Goal: Task Accomplishment & Management: Complete application form

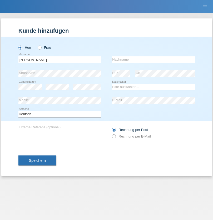
type input "Daniele"
click at [153, 59] on input "text" at bounding box center [153, 59] width 83 height 7
type input "Daniele"
select select "IT"
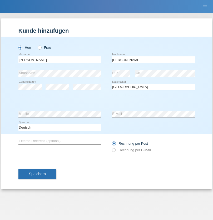
select select "C"
select select "22"
select select "06"
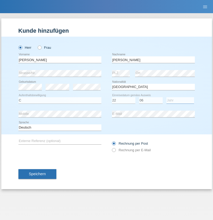
select select "1964"
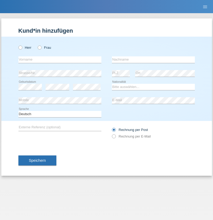
radio input "true"
click at [60, 59] on input "text" at bounding box center [59, 59] width 83 height 7
type input "[DATE]"
click at [153, 59] on input "text" at bounding box center [153, 59] width 83 height 7
type input "[PERSON_NAME]"
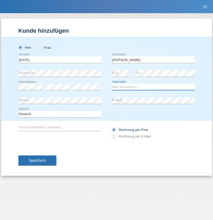
select select "IT"
select select "C"
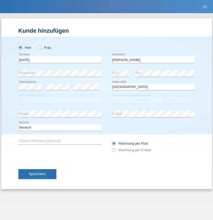
select select "01"
select select "05"
select select "2021"
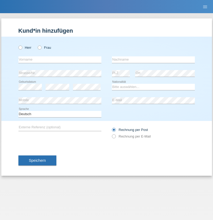
radio input "true"
click at [60, 59] on input "text" at bounding box center [59, 59] width 83 height 7
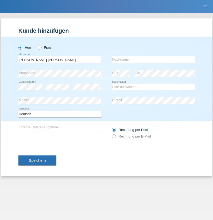
type input "Claudiu Marian"
click at [153, 59] on input "text" at bounding box center [153, 59] width 83 height 7
type input "Cislariu"
select select "CH"
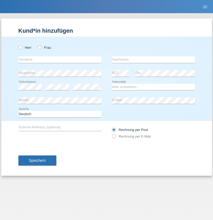
radio input "true"
select select "CH"
radio input "true"
click at [60, 59] on input "text" at bounding box center [59, 59] width 83 height 7
type input "Zsolt"
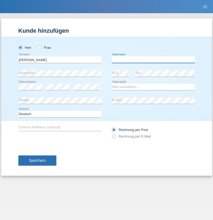
click at [153, 59] on input "text" at bounding box center [153, 59] width 83 height 7
type input "Kappelmayer"
select select "MG"
select select "C"
select select "30"
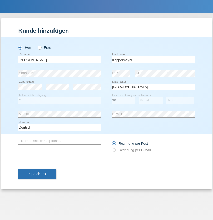
select select "08"
select select "2021"
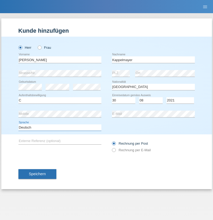
select select "en"
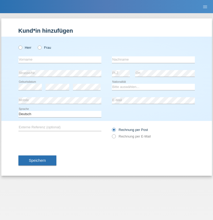
radio input "true"
click at [60, 59] on input "text" at bounding box center [59, 59] width 83 height 7
type input "firat"
click at [153, 59] on input "text" at bounding box center [153, 59] width 83 height 7
type input "kara"
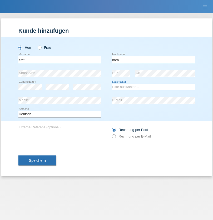
select select "CH"
radio input "true"
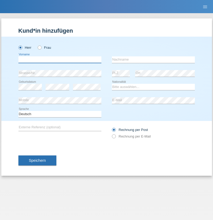
click at [60, 59] on input "text" at bounding box center [59, 59] width 83 height 7
type input "[PERSON_NAME]"
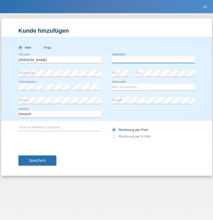
click at [153, 59] on input "text" at bounding box center [153, 59] width 83 height 7
type input "Panda nzinga"
select select "MN"
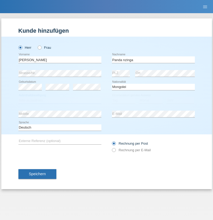
select select "C"
select select "28"
select select "11"
select select "2001"
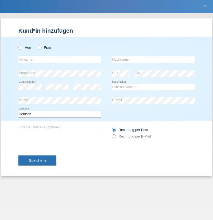
radio input "true"
select select "HU"
select select "C"
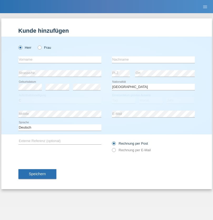
select select "30"
select select "10"
select select "2021"
